Goal: Task Accomplishment & Management: Use online tool/utility

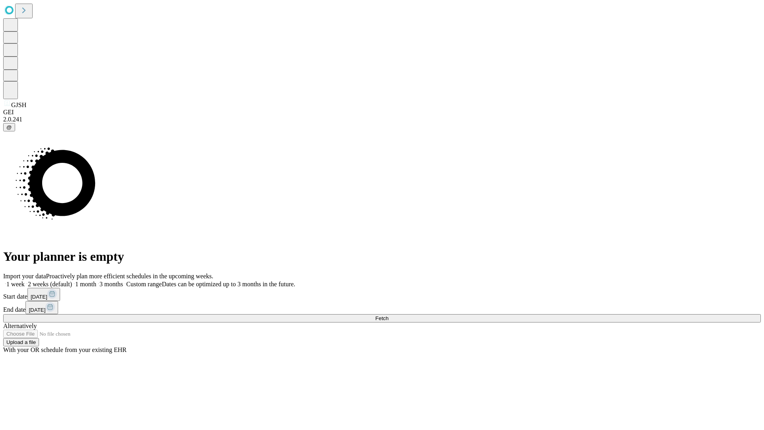
click at [389, 315] on span "Fetch" at bounding box center [381, 318] width 13 height 6
